Goal: Complete application form

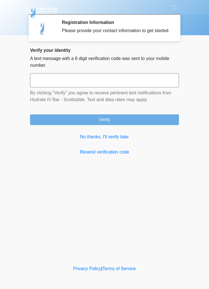
click at [101, 86] on input "text" at bounding box center [104, 80] width 149 height 14
type input "******"
click at [151, 124] on button "Verify" at bounding box center [104, 119] width 149 height 11
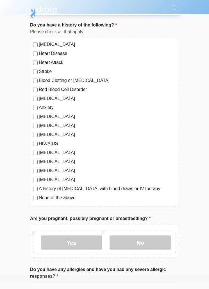
scroll to position [31, 0]
click at [147, 244] on label "No" at bounding box center [141, 242] width 62 height 14
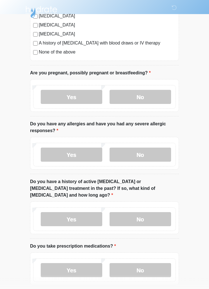
scroll to position [178, 0]
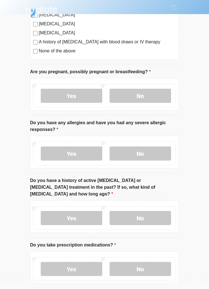
click at [156, 154] on label "No" at bounding box center [141, 154] width 62 height 14
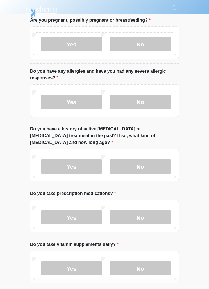
click at [155, 160] on label "No" at bounding box center [141, 167] width 62 height 14
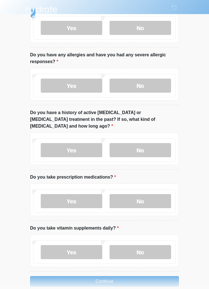
scroll to position [248, 0]
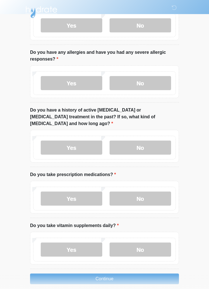
click at [157, 191] on label "No" at bounding box center [141, 198] width 62 height 14
click at [86, 243] on label "Yes" at bounding box center [72, 249] width 62 height 14
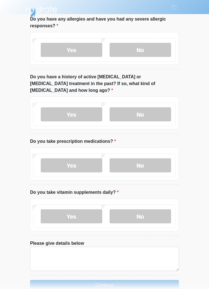
scroll to position [288, 0]
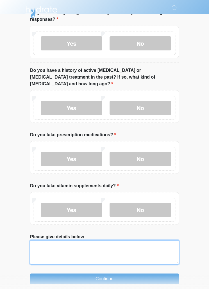
click at [92, 248] on textarea "Please give details below" at bounding box center [104, 252] width 149 height 24
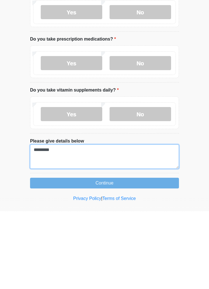
type textarea "********"
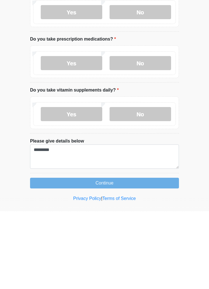
click at [152, 255] on button "Continue" at bounding box center [104, 260] width 149 height 11
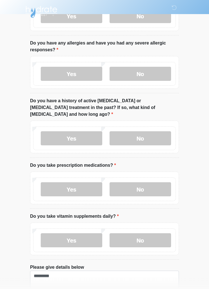
scroll to position [288, 0]
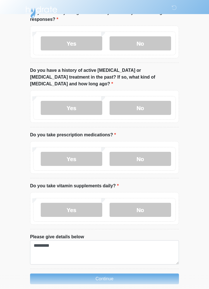
click at [124, 273] on button "Continue" at bounding box center [104, 278] width 149 height 11
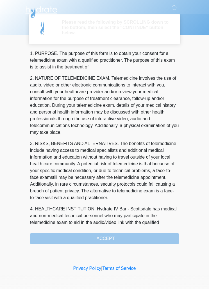
scroll to position [0, 0]
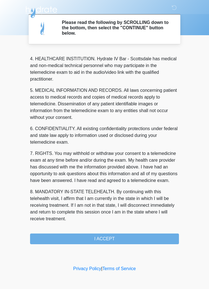
click at [133, 241] on button "I ACCEPT" at bounding box center [104, 238] width 149 height 11
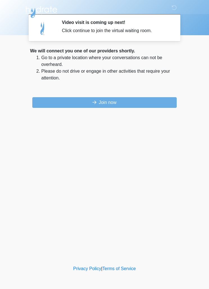
click at [158, 101] on button "Join now" at bounding box center [104, 102] width 145 height 11
